Goal: Use online tool/utility: Use online tool/utility

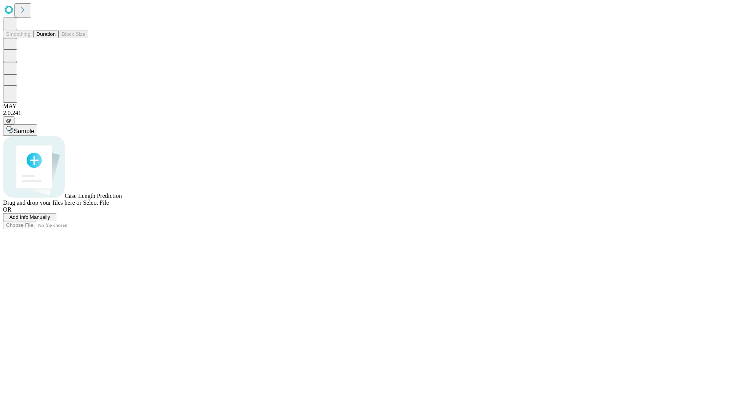
click at [109, 206] on span "Select File" at bounding box center [96, 202] width 26 height 6
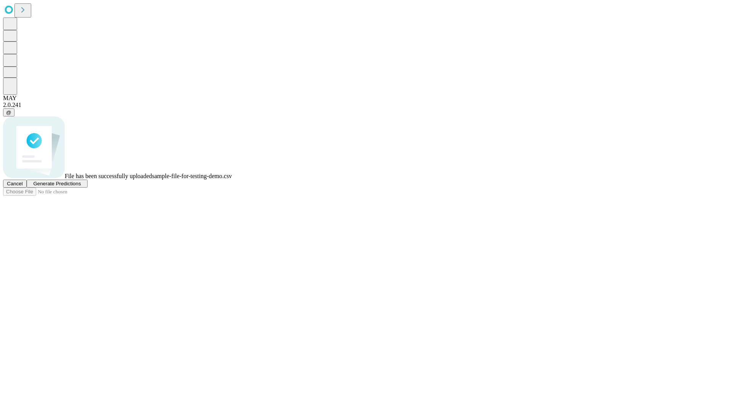
click at [81, 186] on span "Generate Predictions" at bounding box center [57, 184] width 48 height 6
